Goal: Task Accomplishment & Management: Use online tool/utility

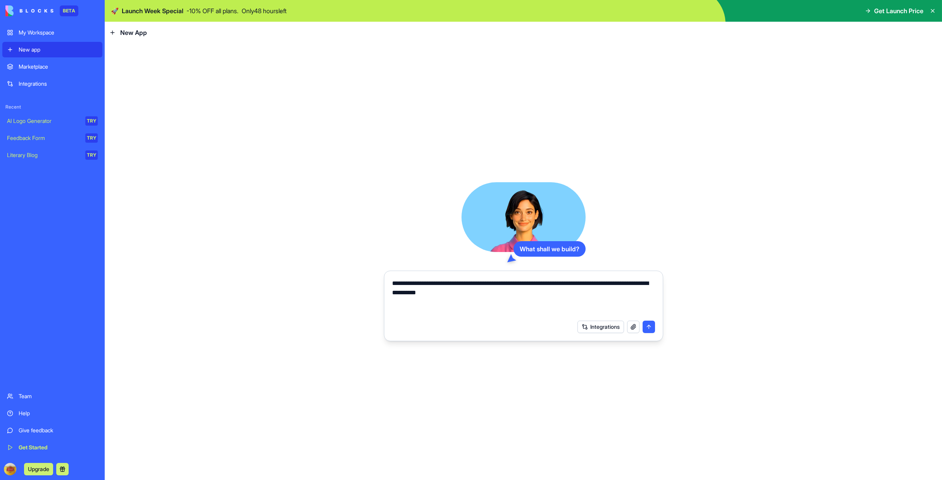
type textarea "**********"
click at [594, 329] on button "Integrations" at bounding box center [601, 327] width 47 height 12
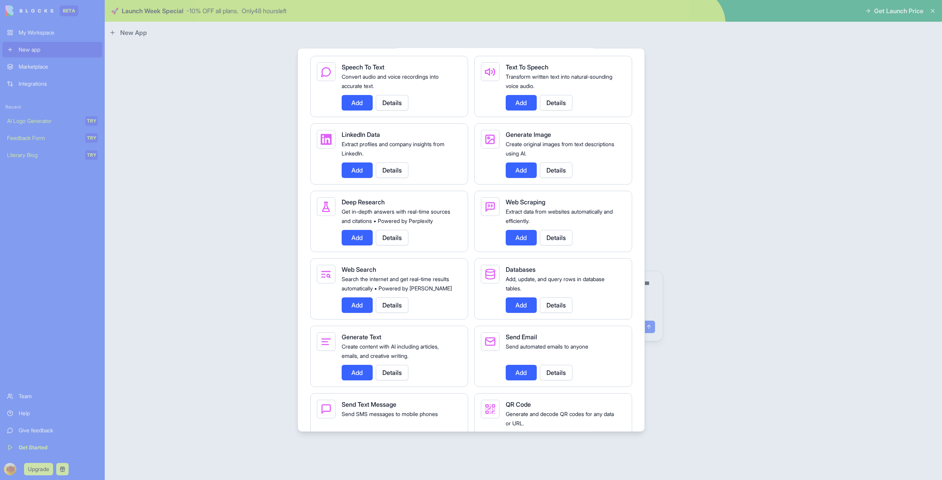
scroll to position [854, 0]
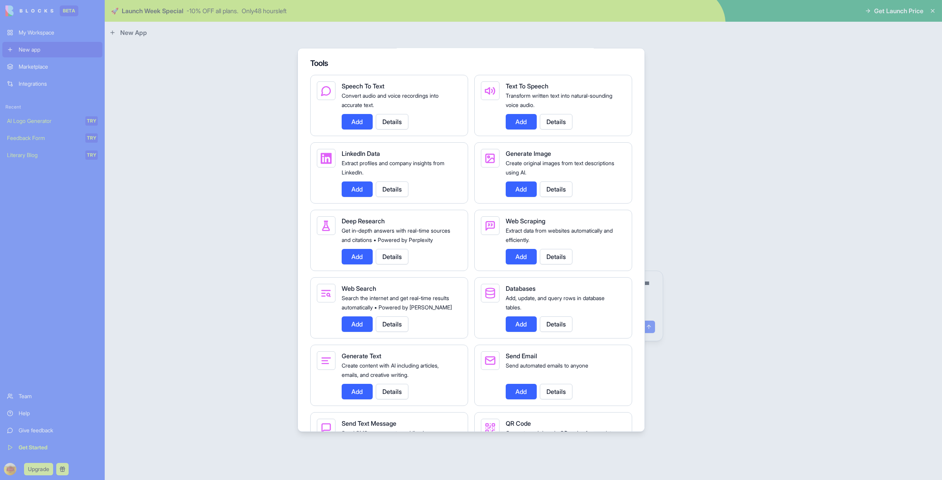
click at [528, 265] on button "Add" at bounding box center [521, 257] width 31 height 16
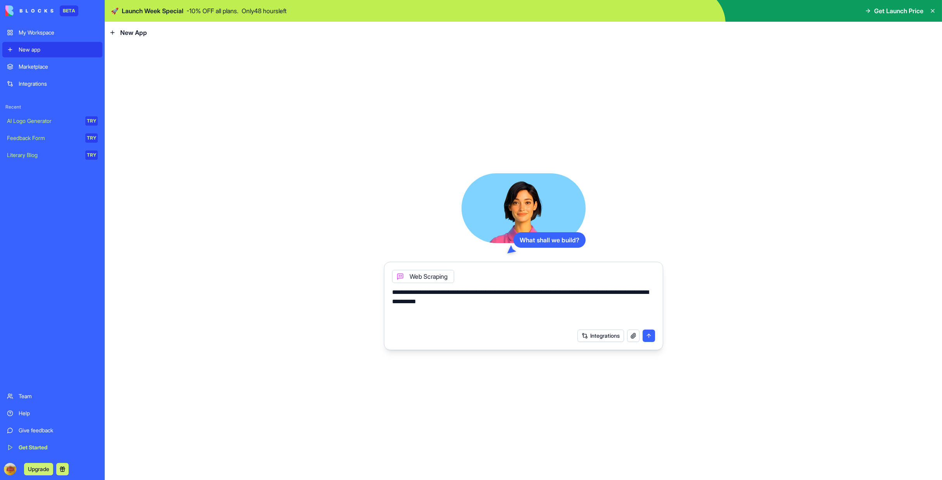
click at [596, 339] on button "Integrations" at bounding box center [601, 336] width 47 height 12
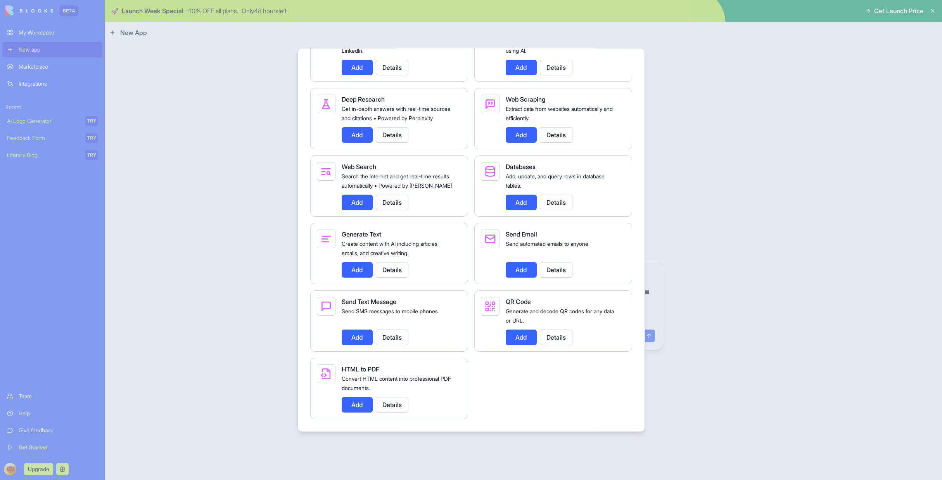
scroll to position [994, 0]
click at [359, 204] on button "Add" at bounding box center [357, 203] width 31 height 16
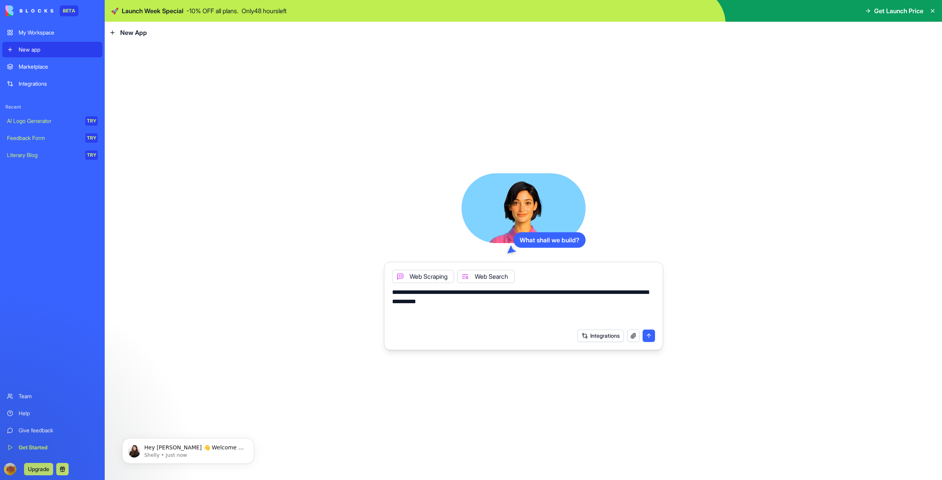
scroll to position [0, 0]
click at [593, 338] on button "Integrations" at bounding box center [601, 336] width 47 height 12
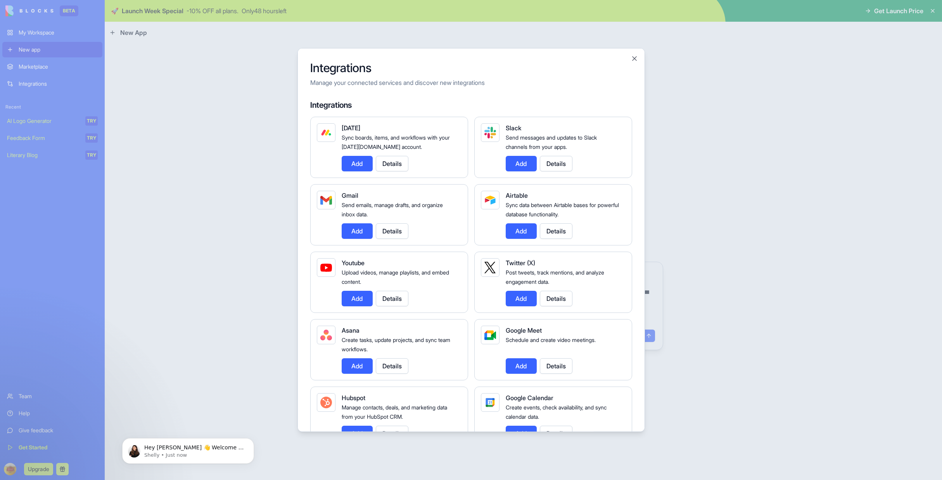
click at [701, 244] on div at bounding box center [471, 240] width 942 height 480
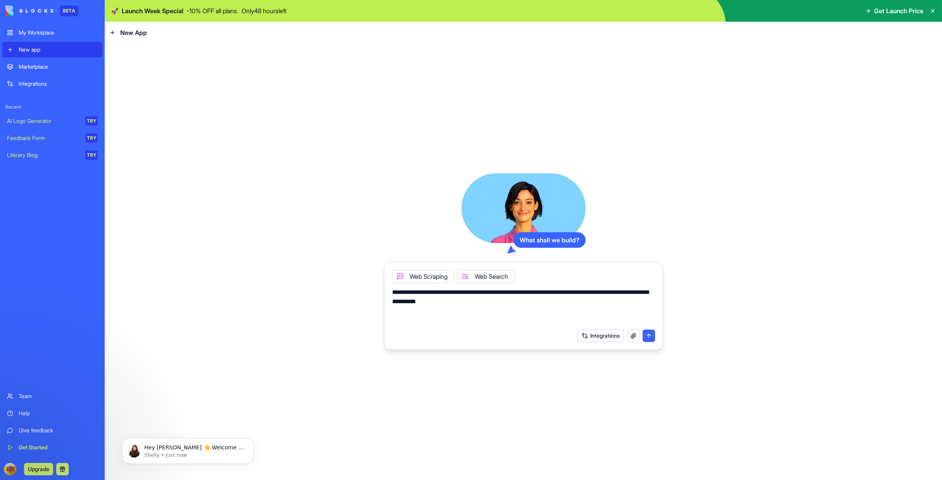
click at [651, 338] on button "submit" at bounding box center [649, 336] width 12 height 12
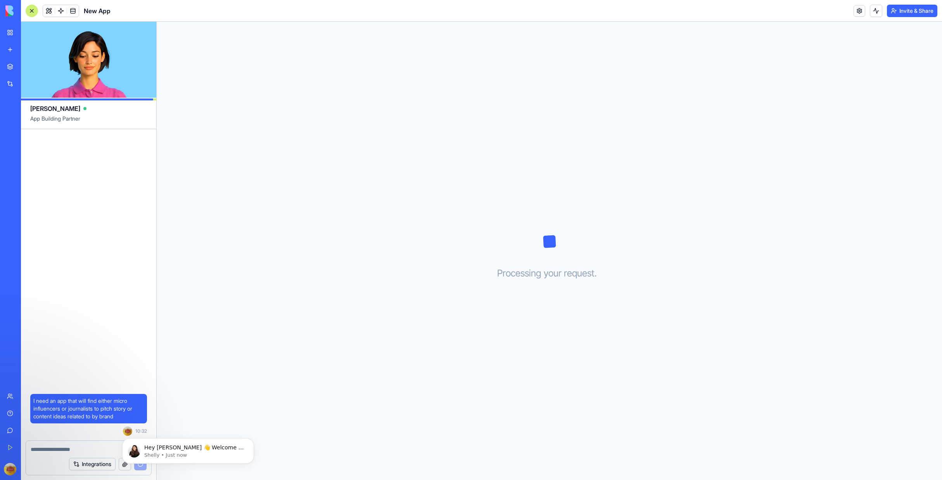
click at [338, 284] on div "Processing your request . . ." at bounding box center [550, 251] width 786 height 459
click at [206, 449] on p "Hey [PERSON_NAME] 👋 Welcome to Blocks 🙌 I'm here if you have any questions!" at bounding box center [194, 448] width 100 height 8
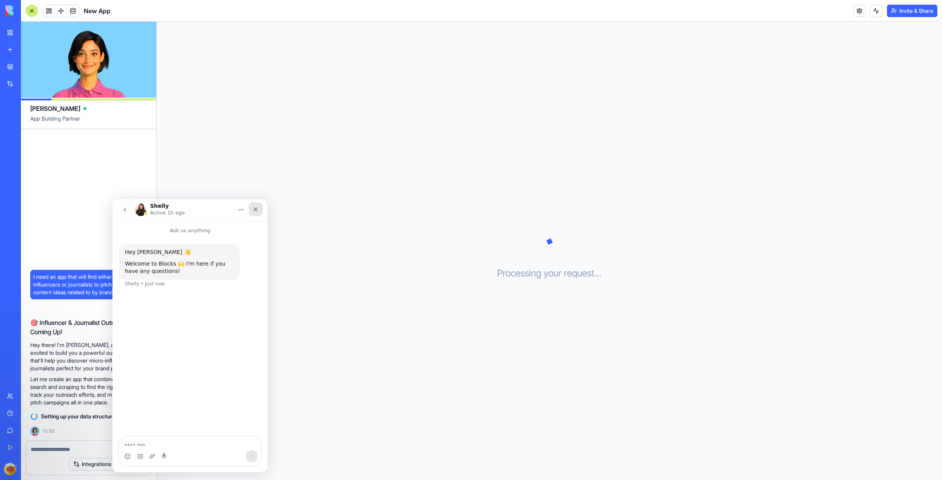
click at [255, 213] on div "Close" at bounding box center [256, 210] width 14 height 14
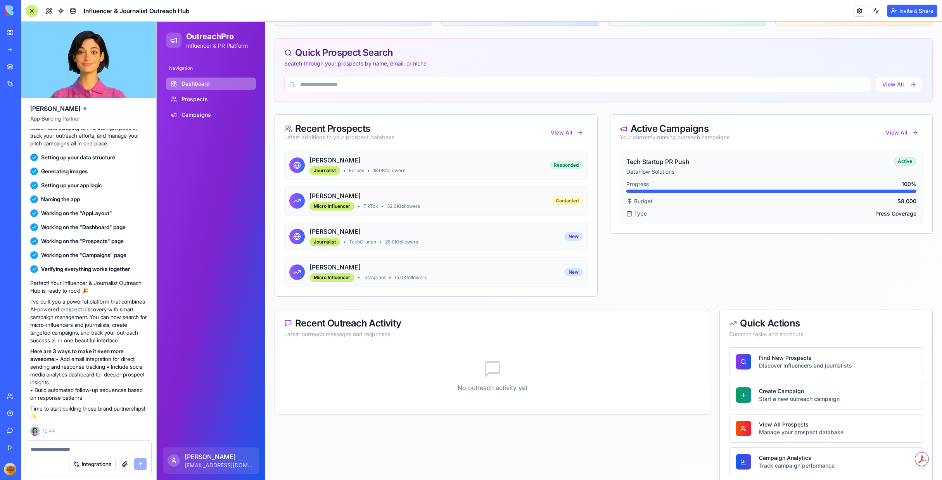
scroll to position [129, 0]
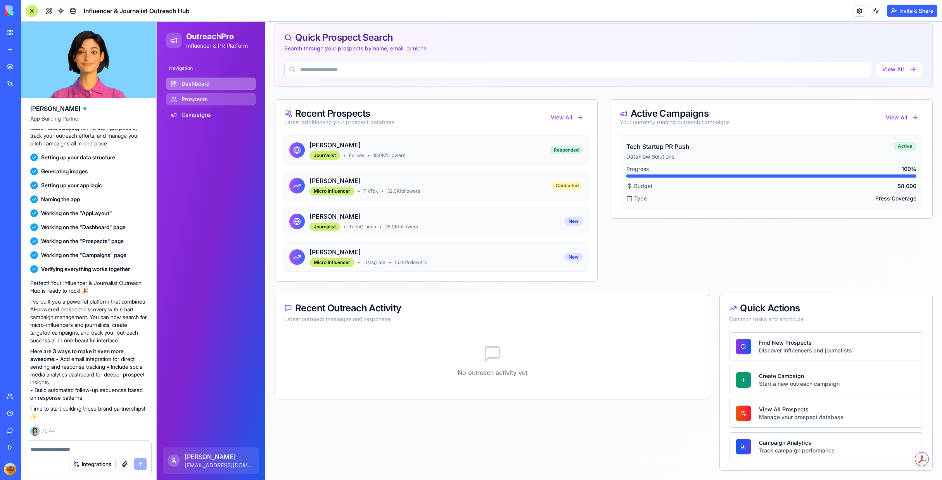
click at [206, 100] on span "Prospects" at bounding box center [195, 99] width 26 height 8
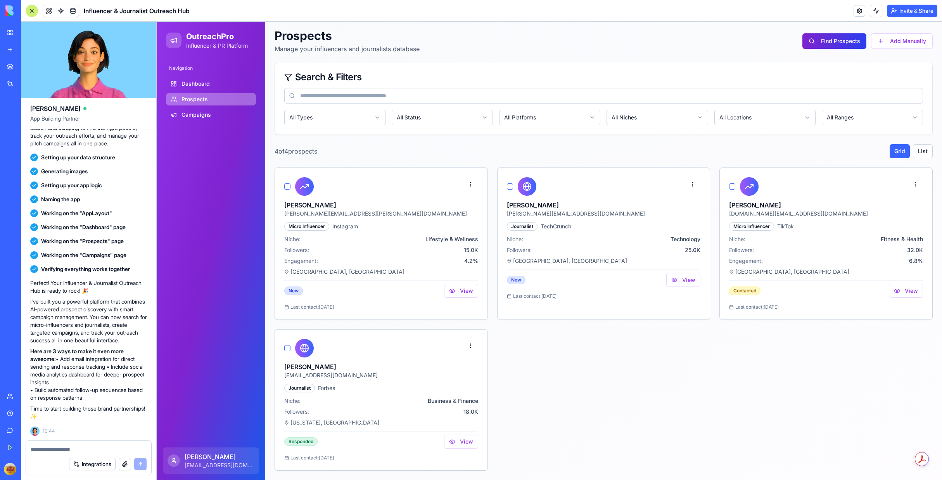
click at [833, 46] on button "Find Prospects" at bounding box center [835, 41] width 64 height 16
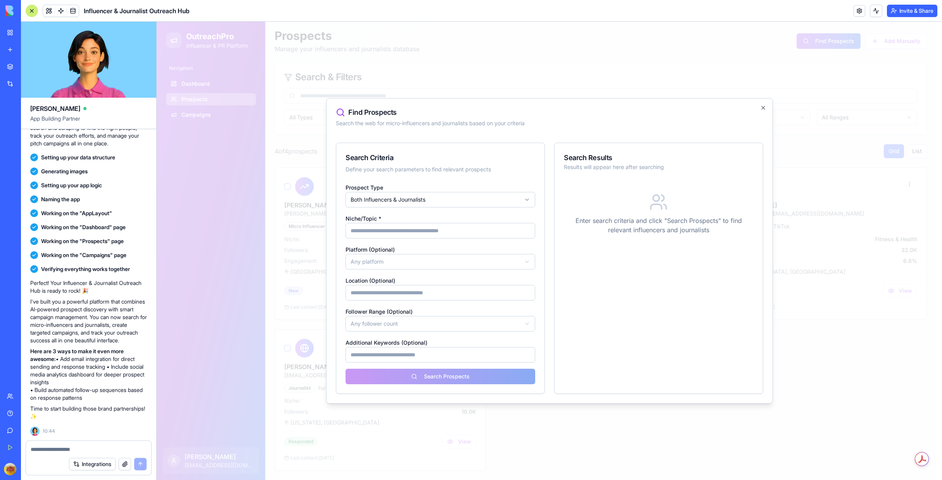
drag, startPoint x: 489, startPoint y: 229, endPoint x: 493, endPoint y: 230, distance: 4.0
click at [489, 229] on input "Niche/Topic *" at bounding box center [441, 231] width 190 height 16
type input "**"
click at [466, 378] on button "Search Prospects" at bounding box center [441, 377] width 190 height 16
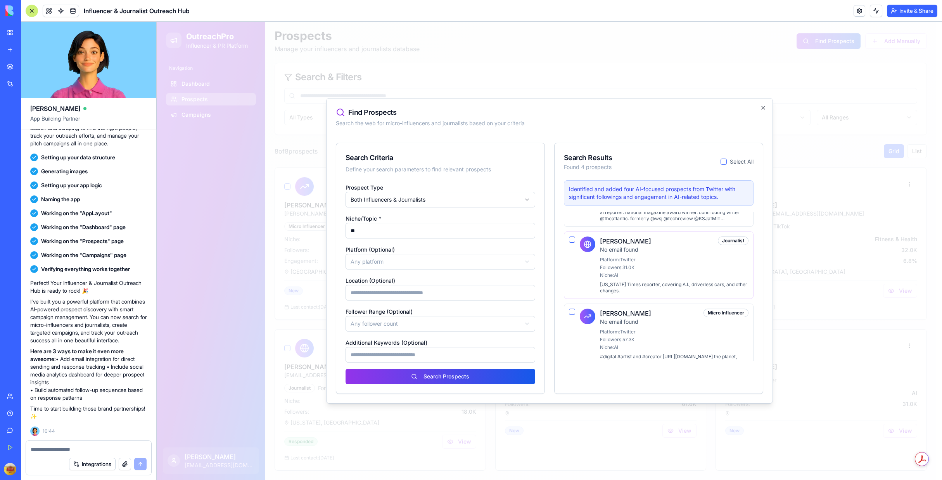
scroll to position [135, 0]
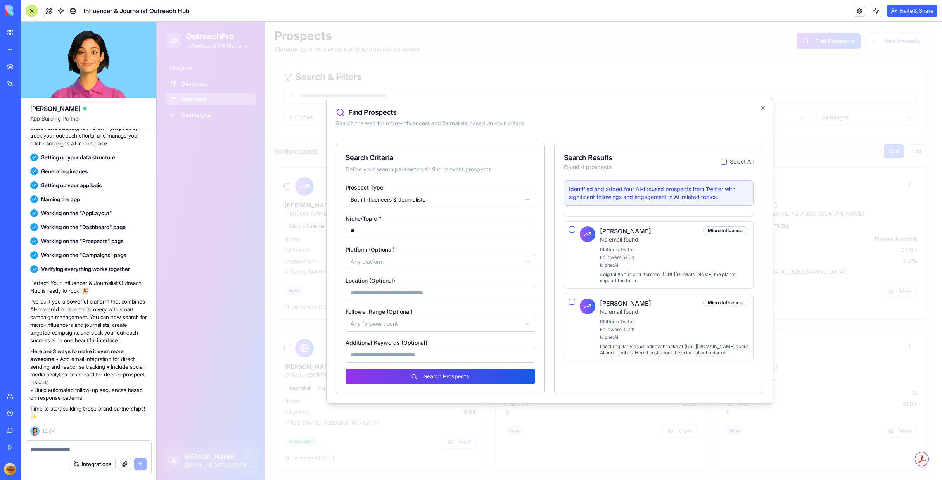
click at [570, 302] on button "button" at bounding box center [572, 302] width 6 height 6
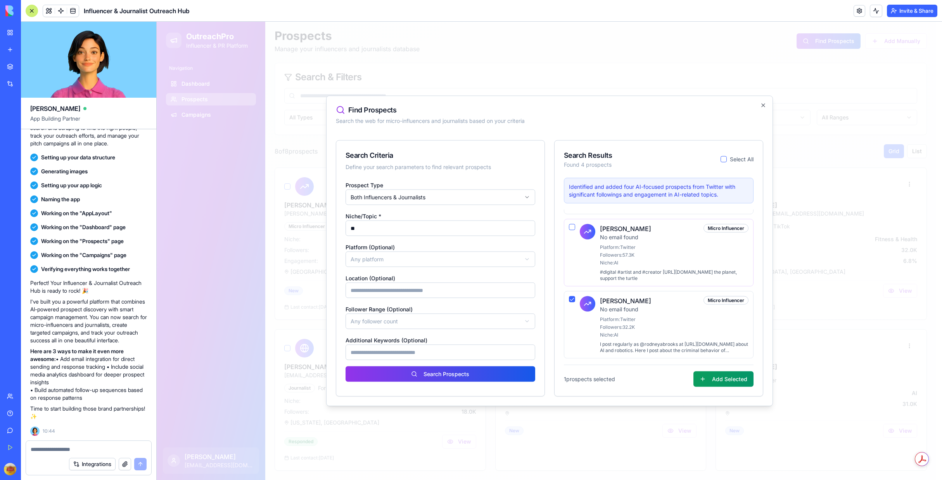
click at [568, 230] on div "[PERSON_NAME] No email found Micro Influencer Platform: Twitter Followers: 57.3…" at bounding box center [659, 253] width 190 height 68
click at [572, 230] on button "button" at bounding box center [572, 227] width 6 height 6
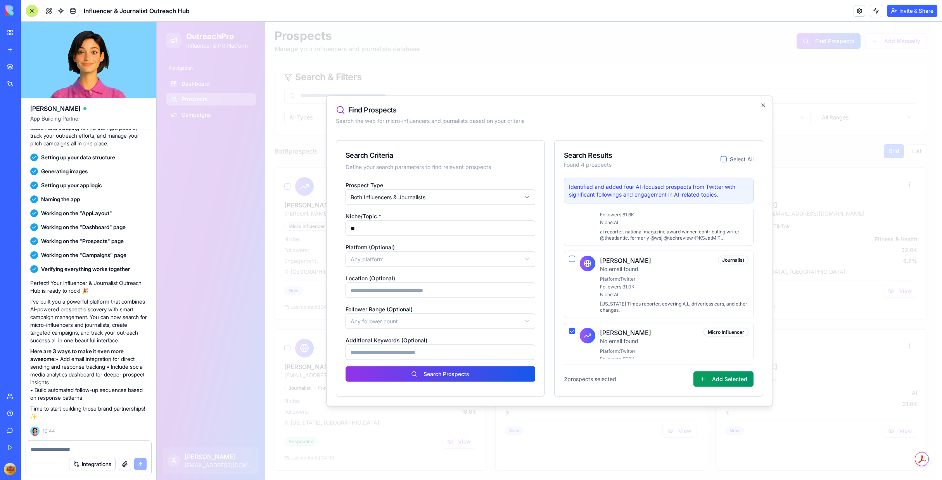
scroll to position [0, 0]
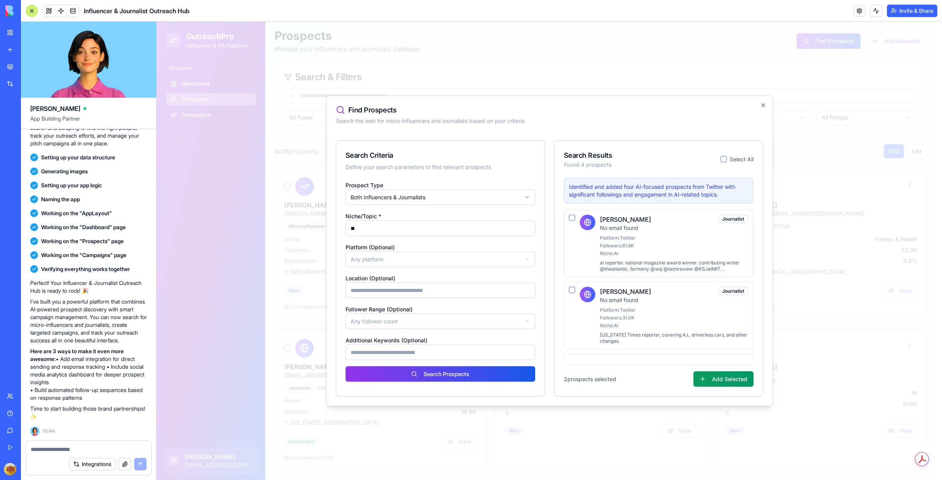
click at [573, 223] on div "[PERSON_NAME] No email found Journalist Platform: Twitter Followers: 61.6K Nich…" at bounding box center [659, 244] width 190 height 68
click at [572, 218] on button "button" at bounding box center [572, 218] width 6 height 6
click at [571, 291] on button "button" at bounding box center [572, 290] width 6 height 6
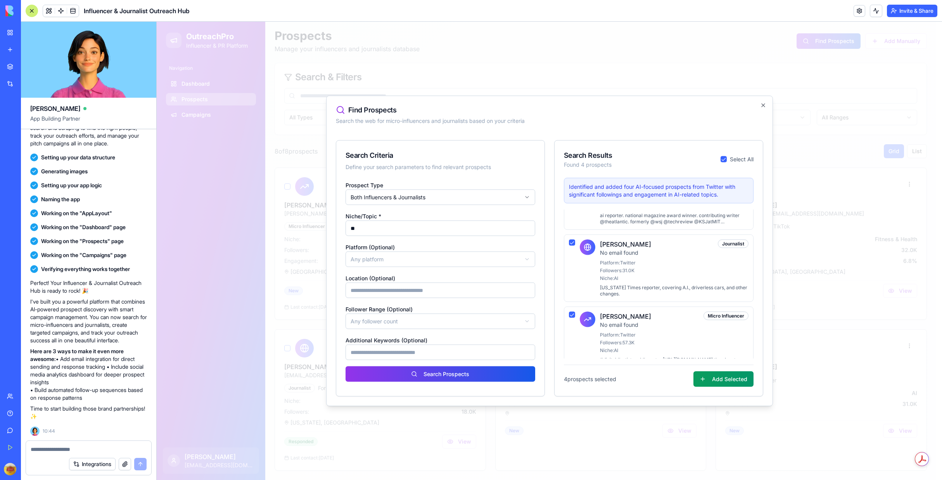
scroll to position [135, 0]
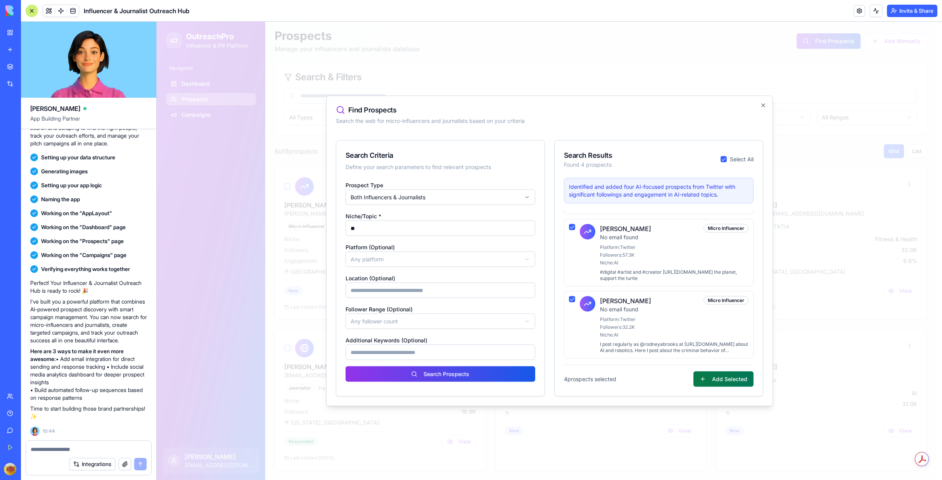
click at [717, 380] on button "Add Selected" at bounding box center [724, 380] width 60 height 16
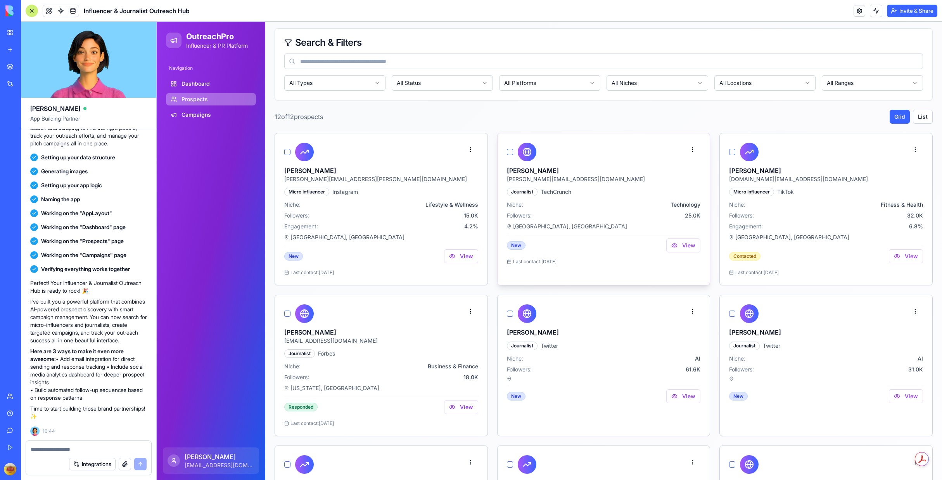
scroll to position [0, 0]
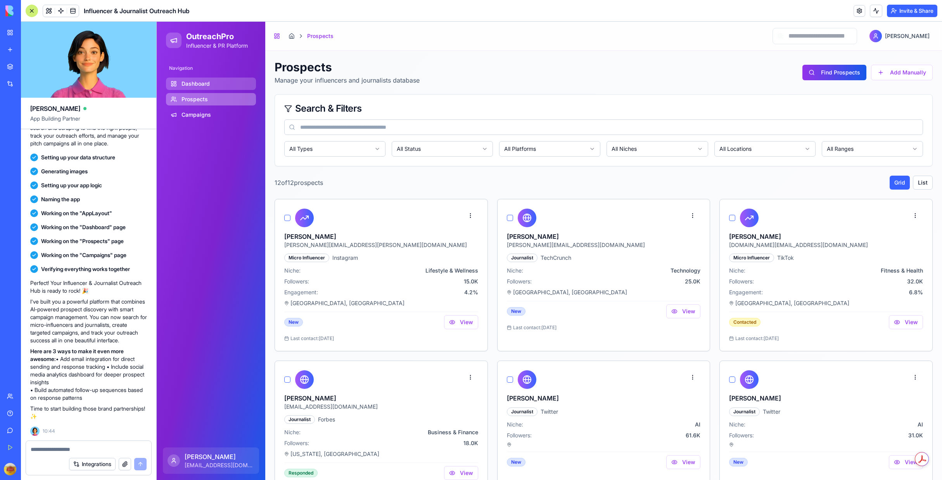
click at [225, 87] on link "Dashboard" at bounding box center [211, 84] width 90 height 12
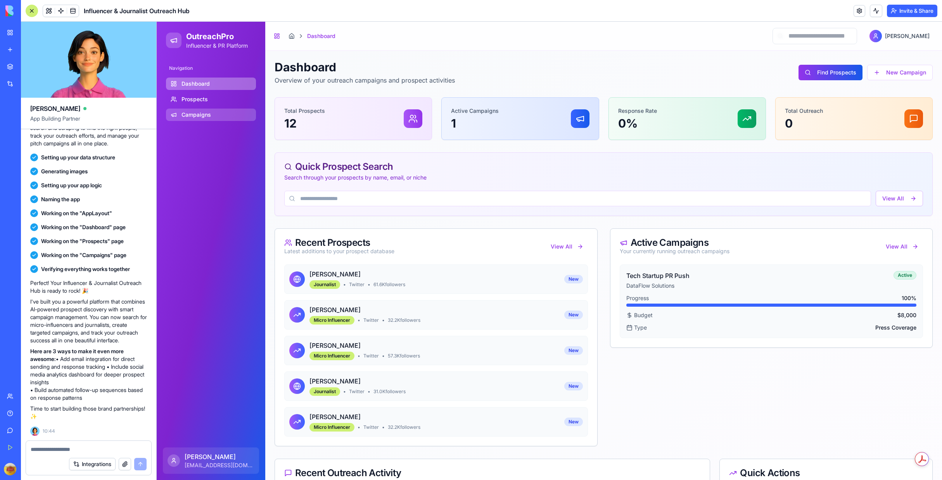
click at [220, 113] on link "Campaigns" at bounding box center [211, 115] width 90 height 12
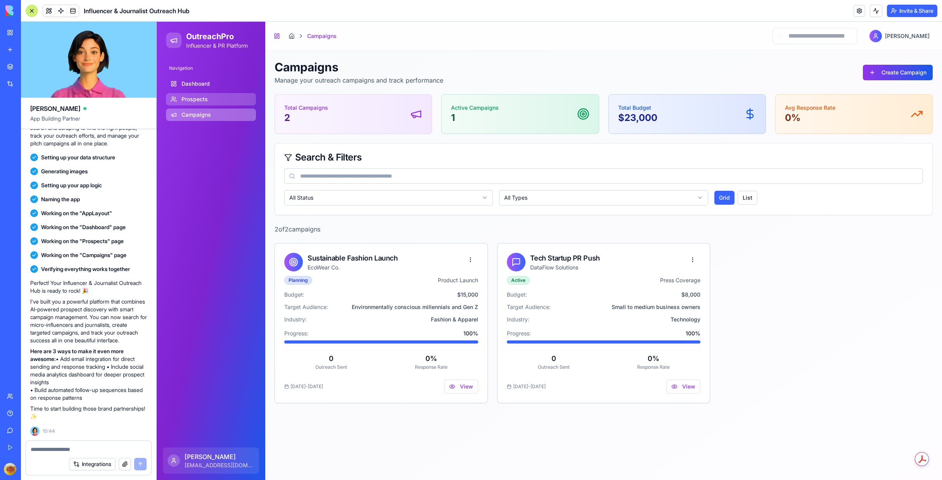
click at [231, 99] on link "Prospects" at bounding box center [211, 99] width 90 height 12
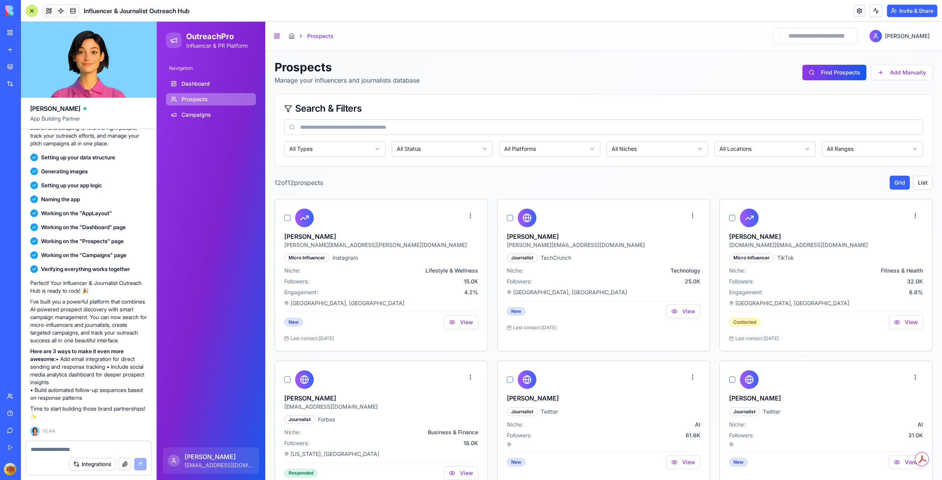
click at [6, 30] on link "My Workspace" at bounding box center [17, 33] width 31 height 16
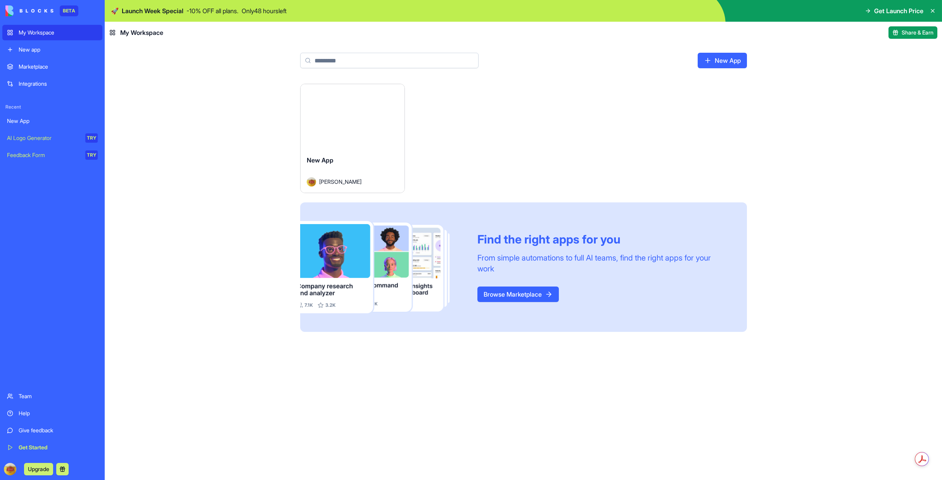
click at [47, 67] on div "Marketplace" at bounding box center [58, 67] width 79 height 8
